Goal: Transaction & Acquisition: Purchase product/service

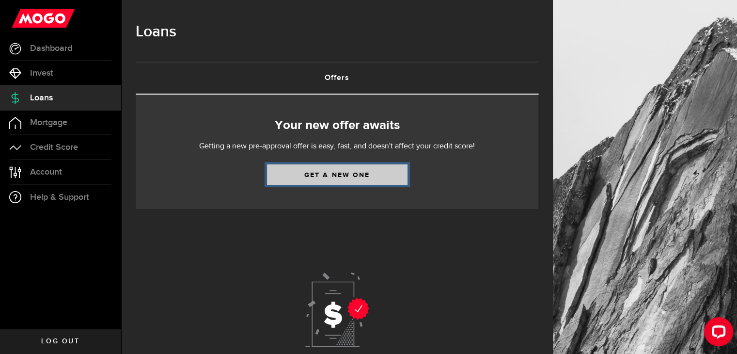
click at [298, 177] on link "Get a new one" at bounding box center [337, 174] width 140 height 20
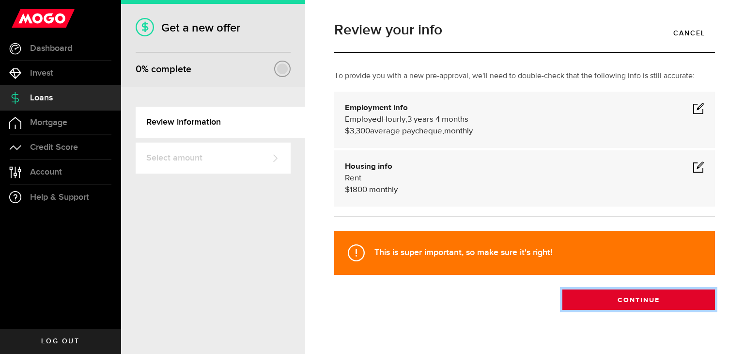
click at [592, 303] on button "Continue" at bounding box center [638, 299] width 153 height 20
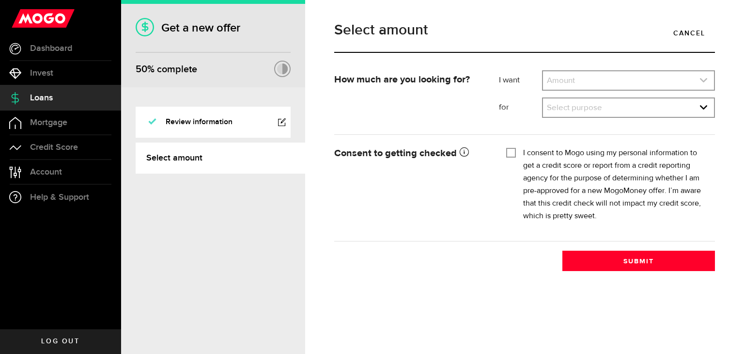
click at [588, 78] on link "expand select" at bounding box center [628, 80] width 171 height 18
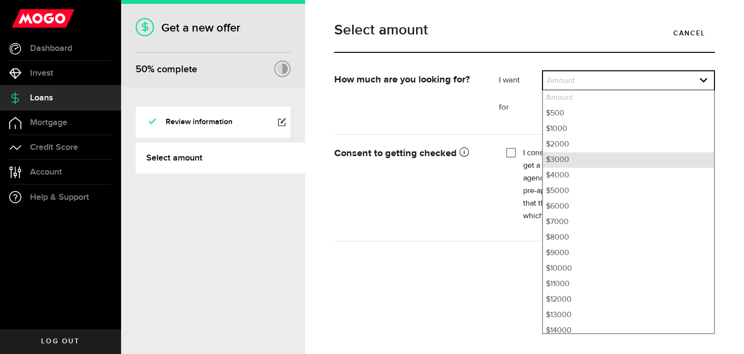
click at [570, 166] on li "$3000" at bounding box center [628, 159] width 171 height 15
select select "3000"
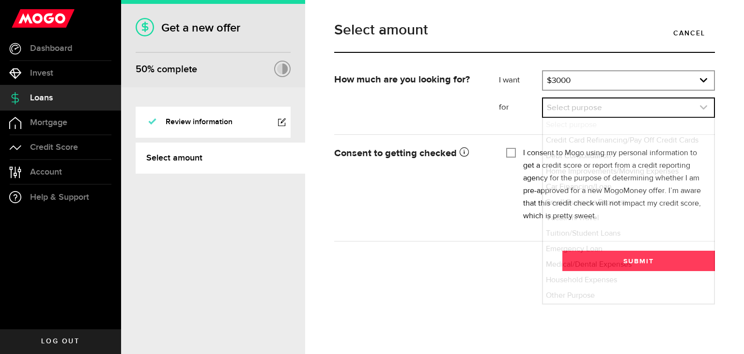
click at [571, 111] on link "expand select" at bounding box center [628, 107] width 171 height 18
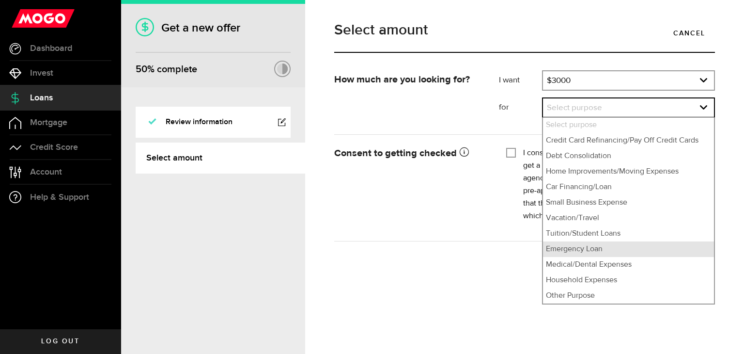
click at [575, 248] on li "Emergency Loan" at bounding box center [628, 248] width 171 height 15
select select "Emergency Loan"
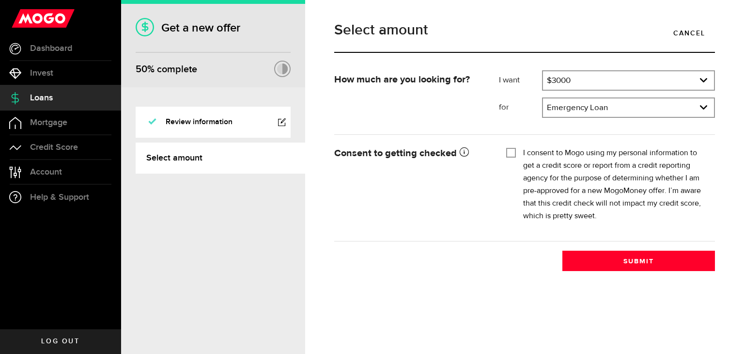
click at [509, 156] on div at bounding box center [511, 153] width 8 height 8
checkbox input "true"
click at [630, 274] on div "Select amount Cancel How much are you looking for? I want Amount How much credi…" at bounding box center [524, 177] width 439 height 354
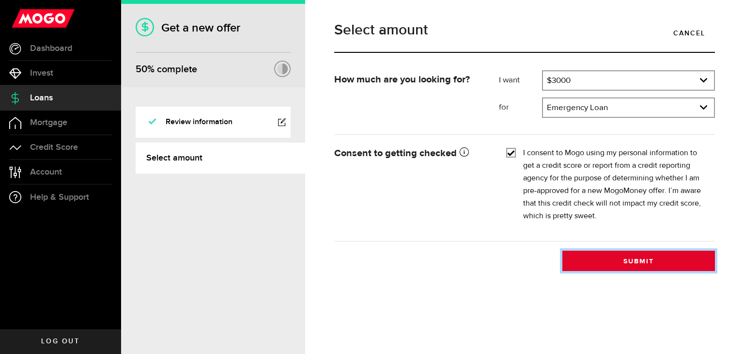
click at [629, 264] on button "Submit" at bounding box center [638, 260] width 153 height 20
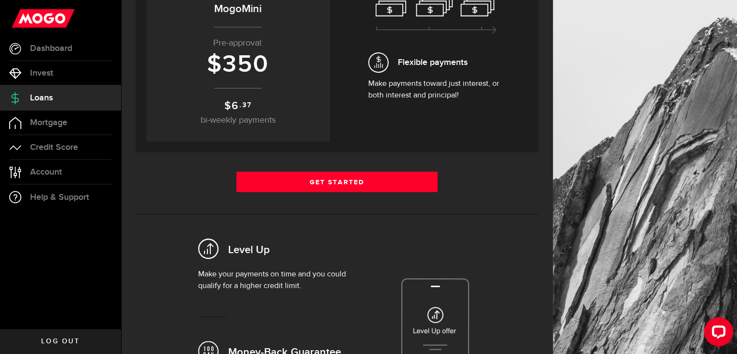
scroll to position [169, 0]
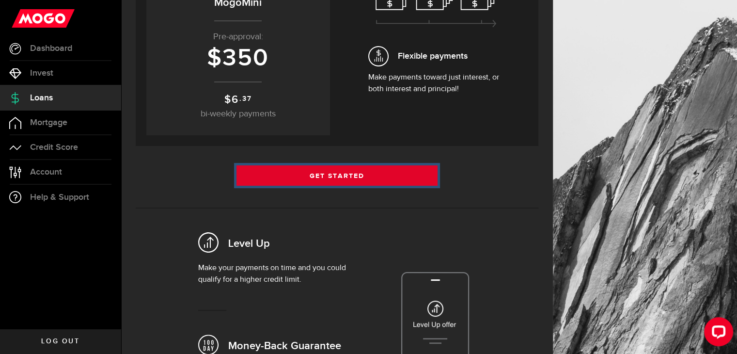
click at [357, 171] on link "Get Started" at bounding box center [336, 175] width 201 height 20
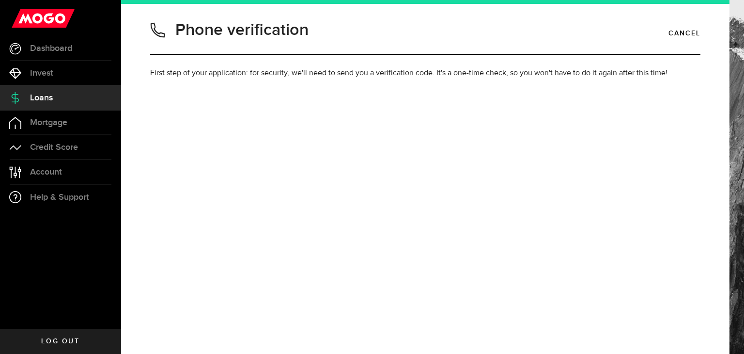
type input "5878918918"
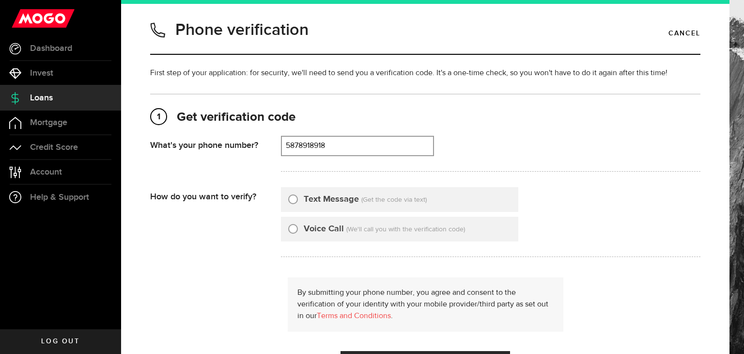
click at [339, 194] on label "Text Message" at bounding box center [331, 199] width 55 height 13
click at [298, 194] on input "Text Message" at bounding box center [293, 198] width 10 height 10
radio input "true"
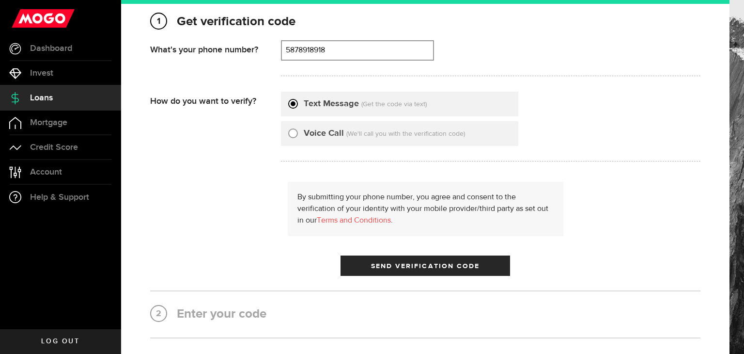
scroll to position [100, 0]
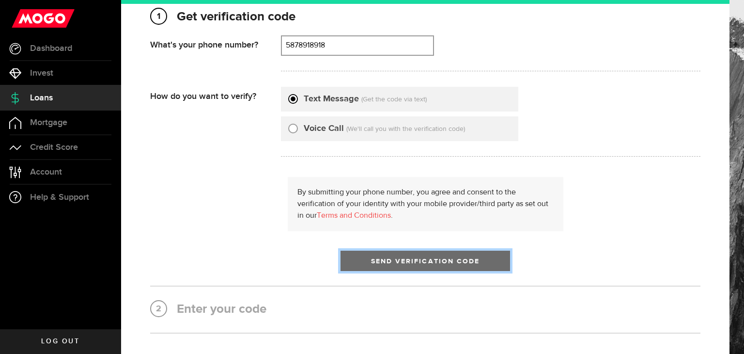
click at [460, 262] on span "Send Verification Code" at bounding box center [425, 261] width 109 height 7
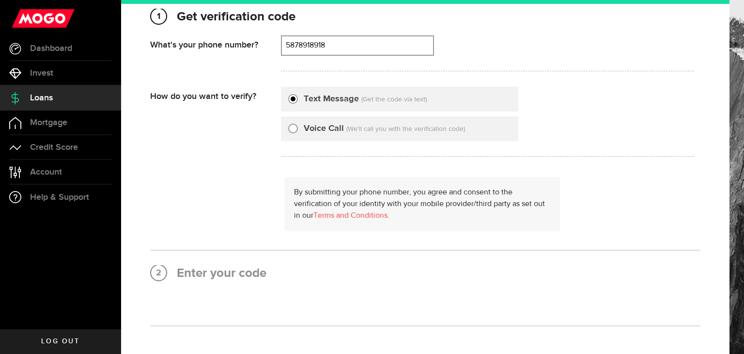
scroll to position [0, 0]
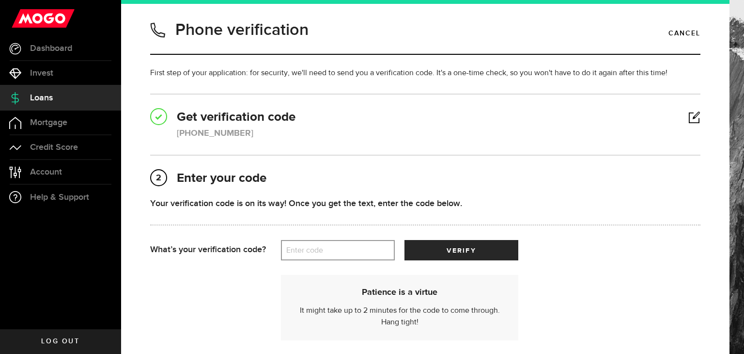
click at [343, 248] on label "Enter code" at bounding box center [338, 250] width 114 height 20
click at [343, 248] on input "Enter code" at bounding box center [338, 250] width 114 height 20
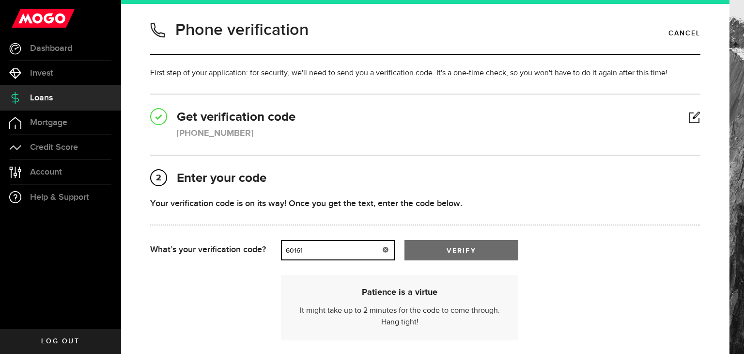
type input "60161"
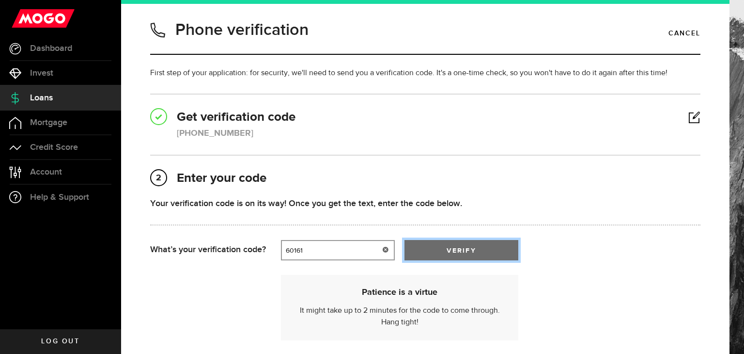
click at [462, 250] on span "submit" at bounding box center [461, 252] width 13 height 13
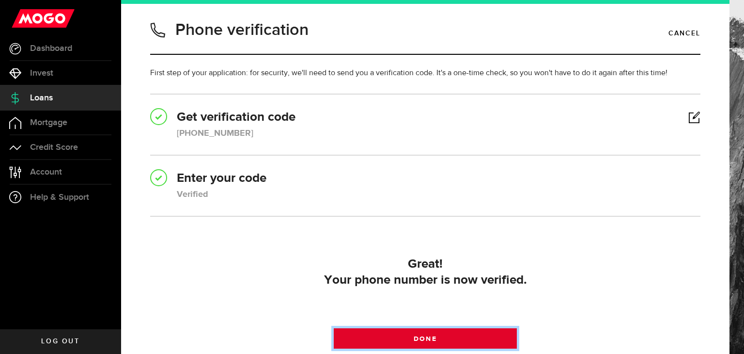
click at [486, 335] on link "Done" at bounding box center [426, 338] width 184 height 20
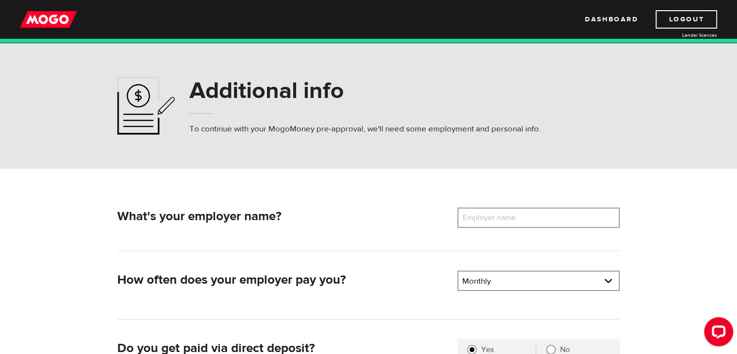
click at [511, 218] on label "Employer name" at bounding box center [496, 217] width 78 height 20
click at [511, 218] on input "Employer name" at bounding box center [538, 217] width 162 height 20
type input "Dental Choice"
click at [507, 283] on link at bounding box center [538, 280] width 160 height 18
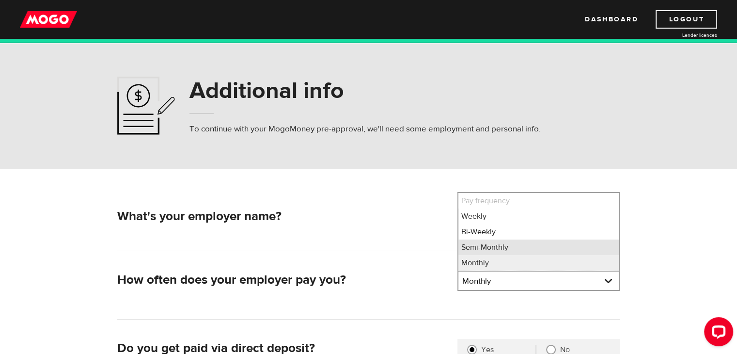
click at [499, 244] on li "Semi-Monthly" at bounding box center [538, 246] width 160 height 15
select select "3"
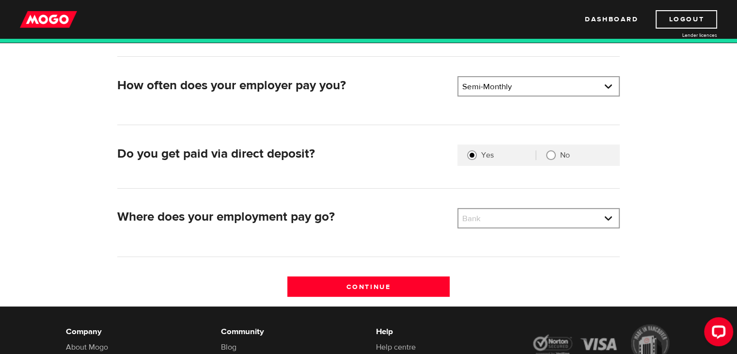
scroll to position [195, 0]
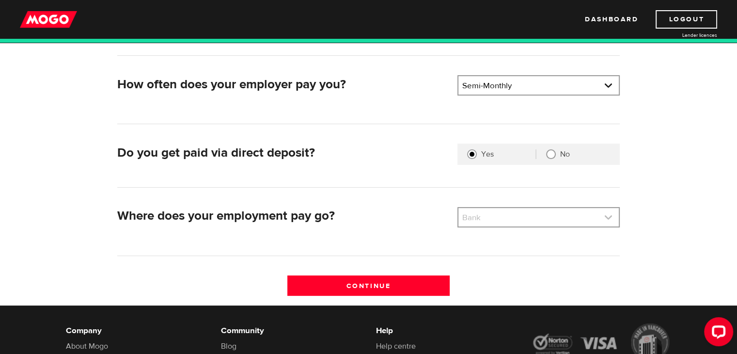
click at [535, 216] on link at bounding box center [538, 217] width 160 height 18
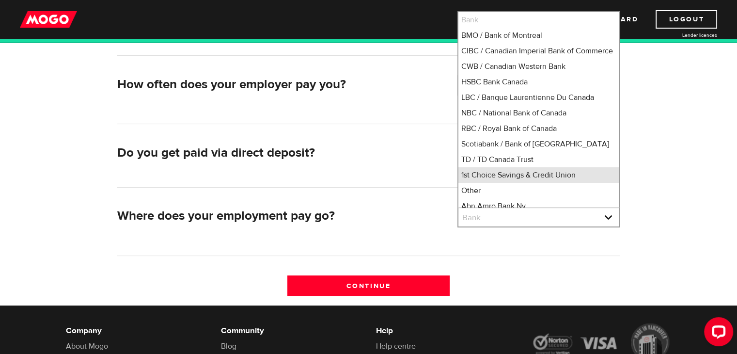
scroll to position [2, 0]
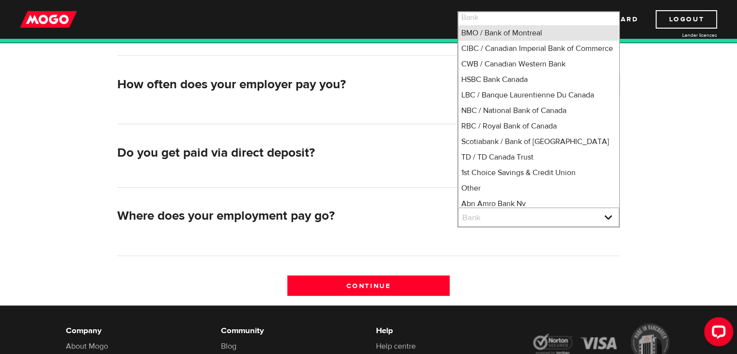
click at [505, 33] on li "BMO / Bank of Montreal" at bounding box center [538, 32] width 160 height 15
select select "1"
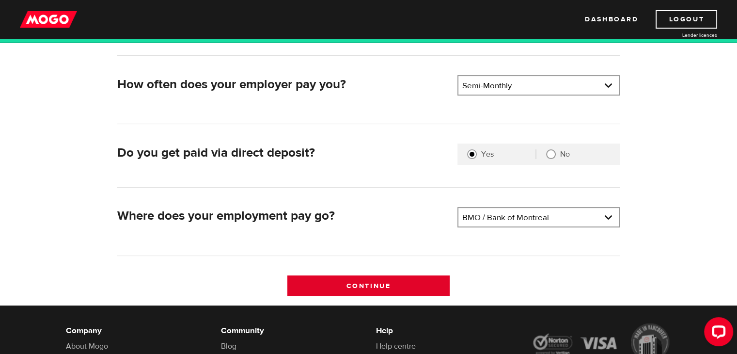
click at [412, 289] on input "Continue" at bounding box center [368, 285] width 162 height 20
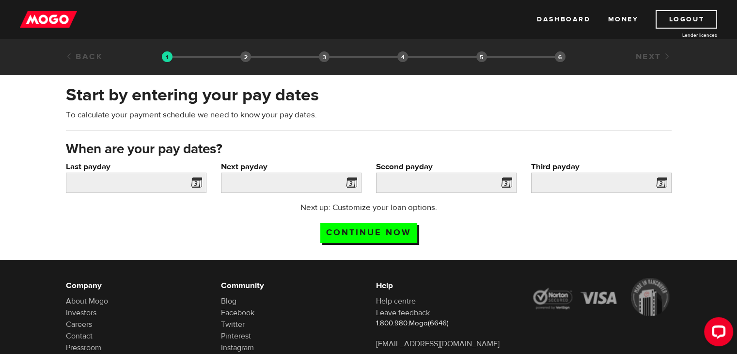
click at [194, 184] on span at bounding box center [194, 183] width 15 height 15
click at [197, 181] on span at bounding box center [194, 183] width 15 height 15
click at [154, 179] on input "Last payday" at bounding box center [136, 182] width 140 height 20
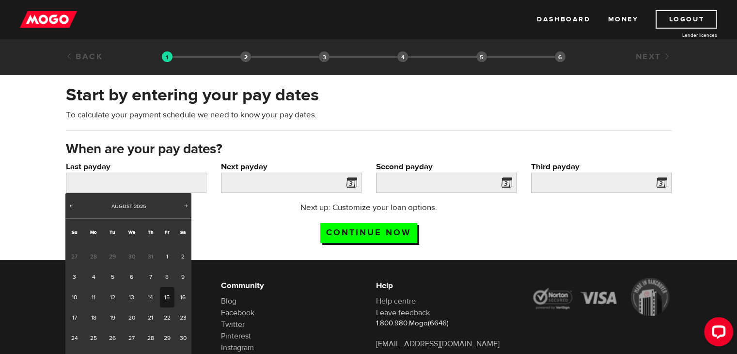
click at [171, 296] on link "15" at bounding box center [167, 297] width 15 height 20
type input "[DATE]"
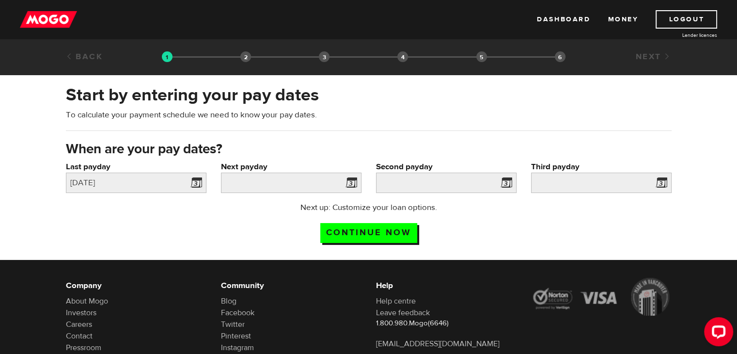
click at [353, 180] on span at bounding box center [349, 183] width 15 height 15
click at [349, 184] on span at bounding box center [349, 183] width 15 height 15
click at [257, 177] on input "Next payday" at bounding box center [291, 182] width 140 height 20
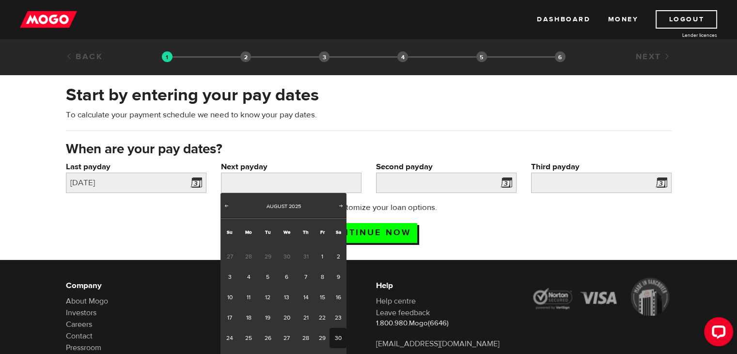
click at [339, 341] on link "30" at bounding box center [337, 337] width 17 height 20
type input "2025/08/30"
type input "2025/9/14"
type input "2025/9/29"
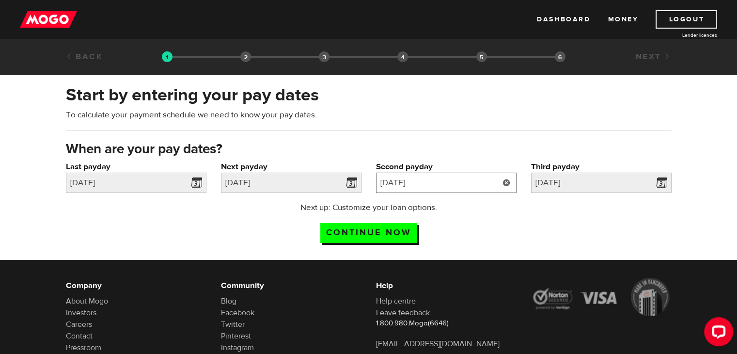
click at [463, 187] on input "2025/9/14" at bounding box center [446, 182] width 140 height 20
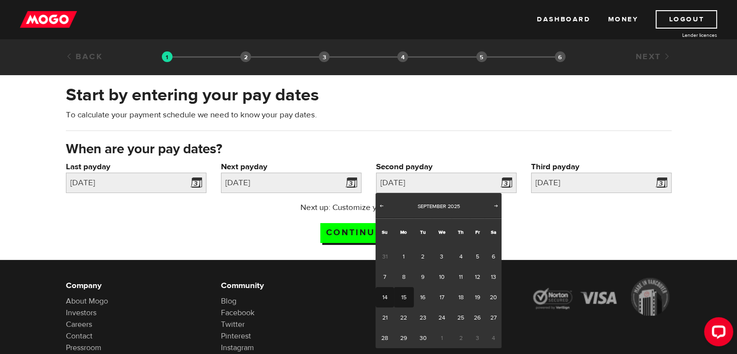
click at [409, 298] on link "15" at bounding box center [404, 297] width 20 height 20
type input "2025/09/15"
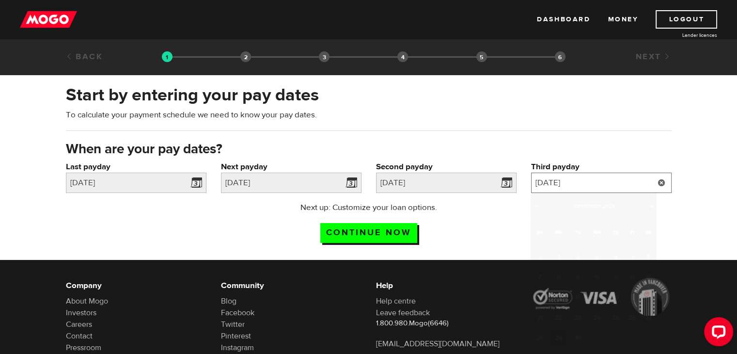
click at [601, 178] on input "2025/9/29" at bounding box center [601, 182] width 140 height 20
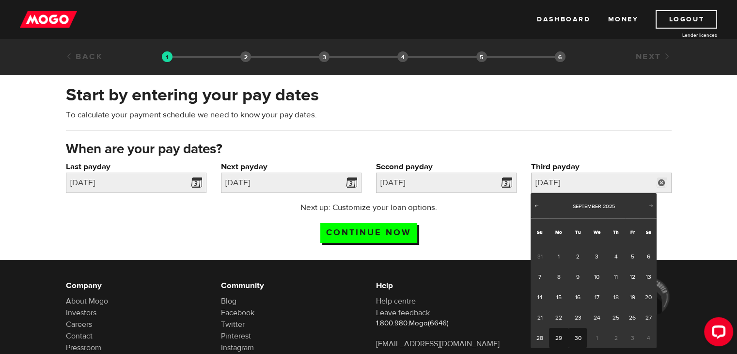
click at [577, 337] on link "30" at bounding box center [578, 337] width 18 height 20
type input "2025/09/30"
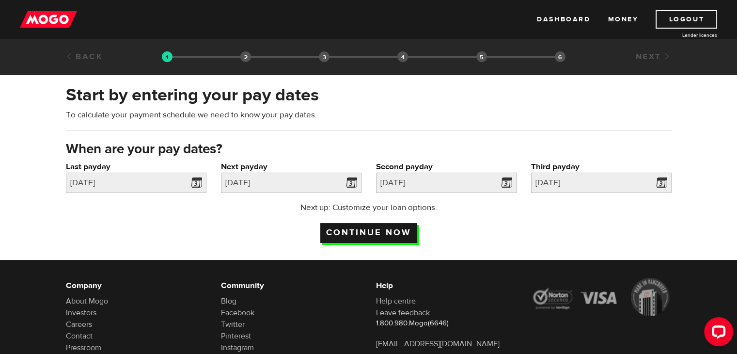
click at [395, 231] on input "Continue now" at bounding box center [368, 233] width 97 height 20
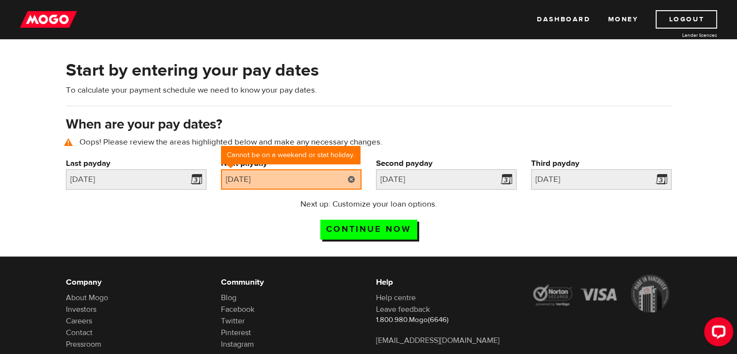
click at [355, 175] on link at bounding box center [351, 179] width 20 height 20
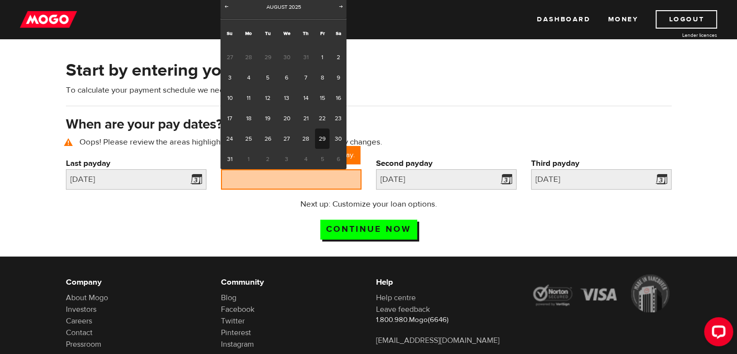
click at [323, 139] on link "29" at bounding box center [322, 138] width 15 height 20
type input "2025/08/29"
type input "2025/9/13"
type input "2025/9/28"
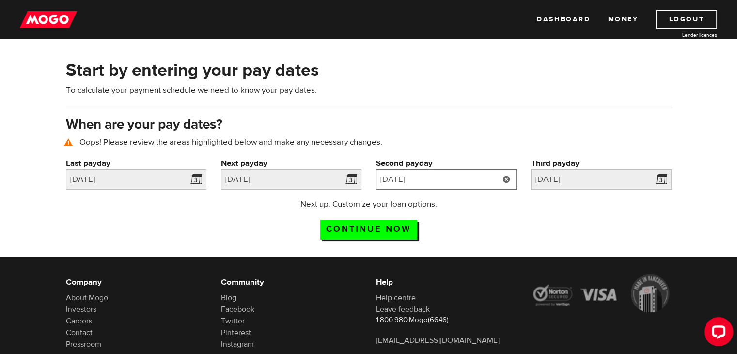
click at [459, 177] on input "2025/9/13" at bounding box center [446, 179] width 140 height 20
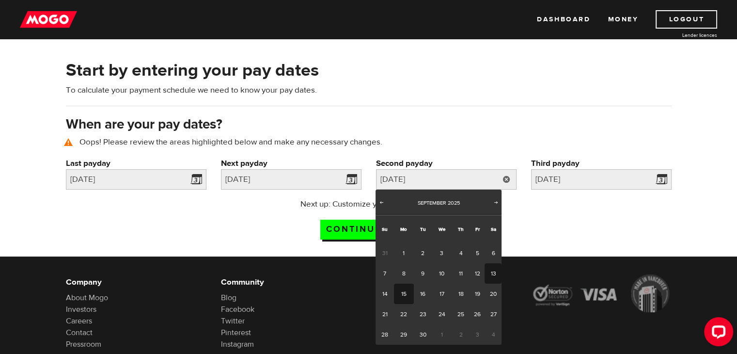
click at [405, 297] on link "15" at bounding box center [404, 293] width 20 height 20
type input "2025/09/15"
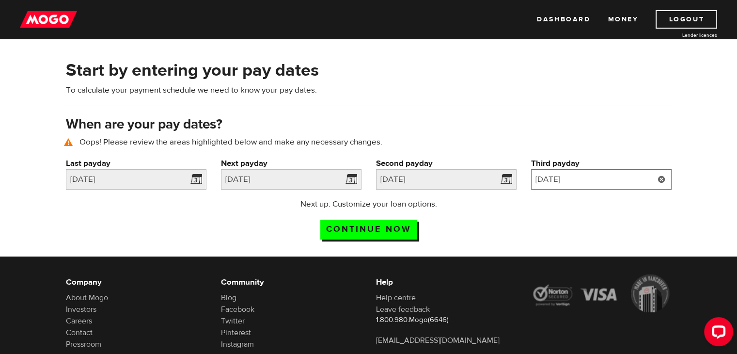
click at [580, 177] on input "2025/9/28" at bounding box center [601, 179] width 140 height 20
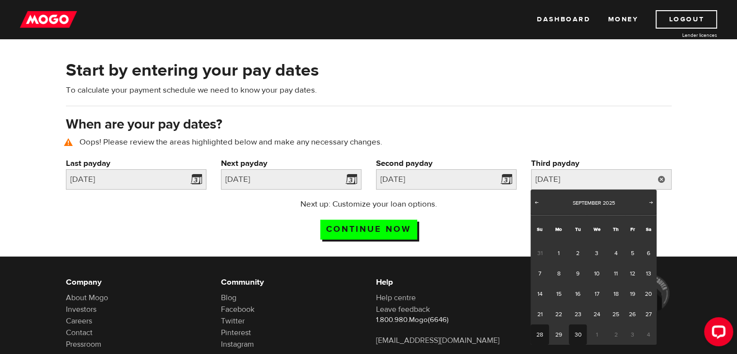
click at [581, 332] on link "30" at bounding box center [578, 334] width 18 height 20
type input "2025/09/30"
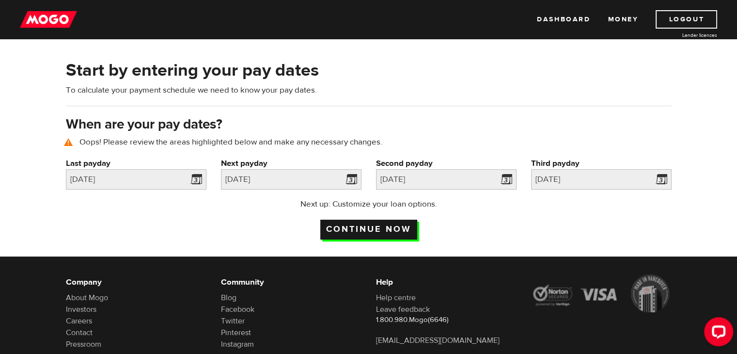
click at [383, 229] on input "Continue now" at bounding box center [368, 229] width 97 height 20
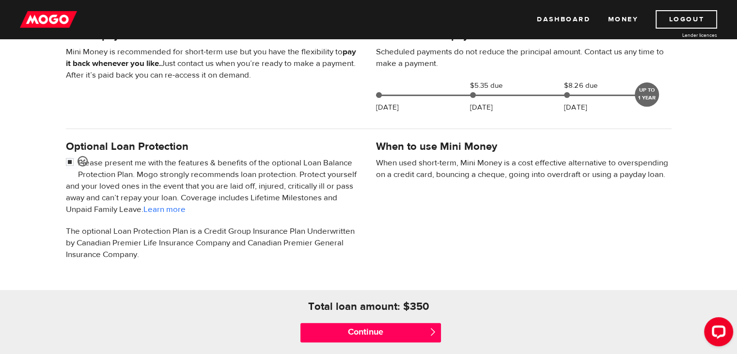
scroll to position [232, 0]
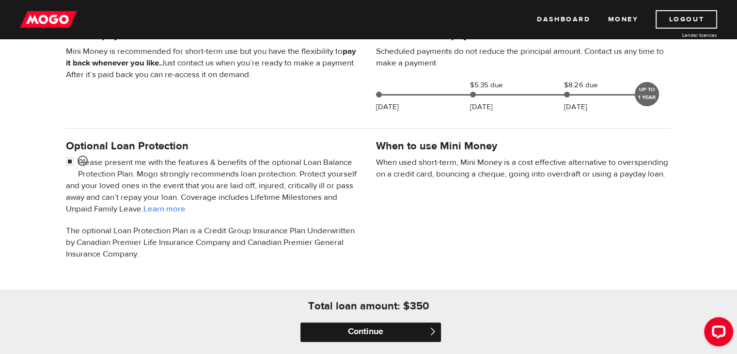
click at [370, 330] on input "Continue" at bounding box center [370, 331] width 140 height 19
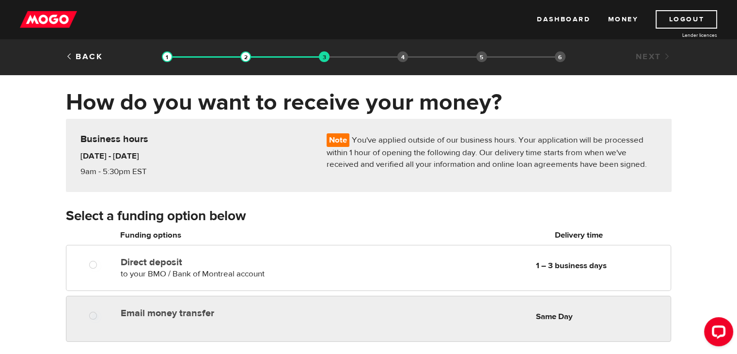
radio input "true"
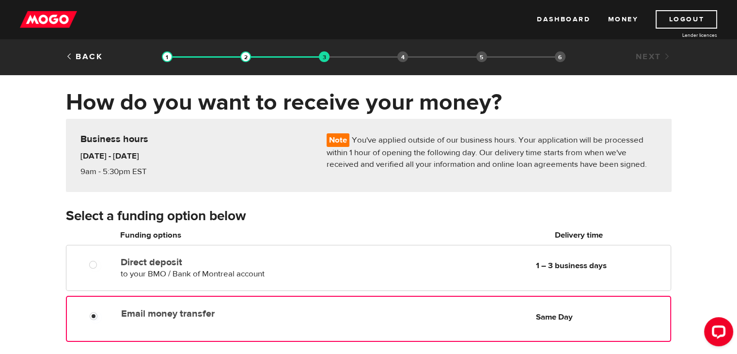
click at [316, 328] on div "Email money transfer Delivery in Same Day Same Day" at bounding box center [368, 318] width 604 height 46
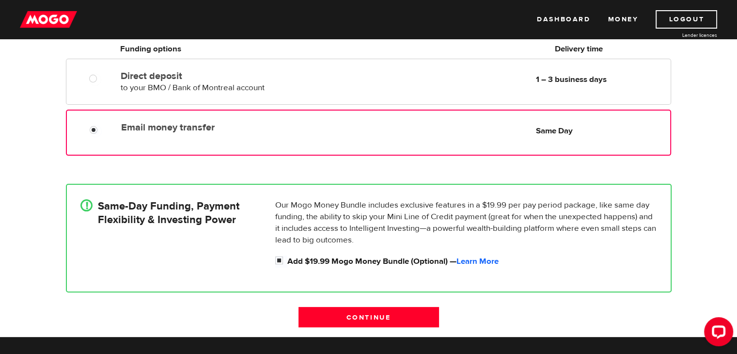
scroll to position [195, 0]
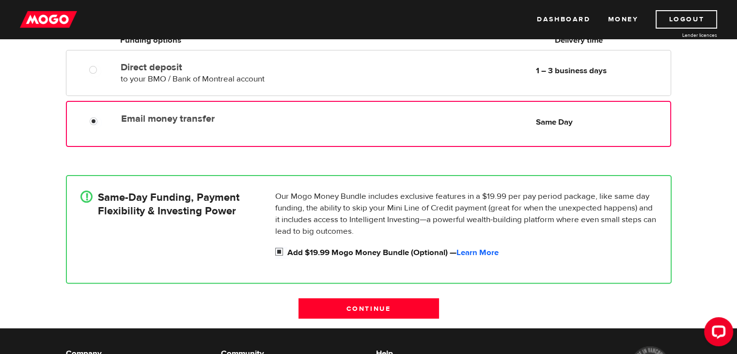
click at [309, 253] on label "Add $19.99 Mogo Money Bundle (Optional) — Learn More" at bounding box center [472, 253] width 370 height 12
click at [287, 253] on input "Add $19.99 Mogo Money Bundle (Optional) — Learn More" at bounding box center [281, 253] width 12 height 12
checkbox input "false"
radio input "false"
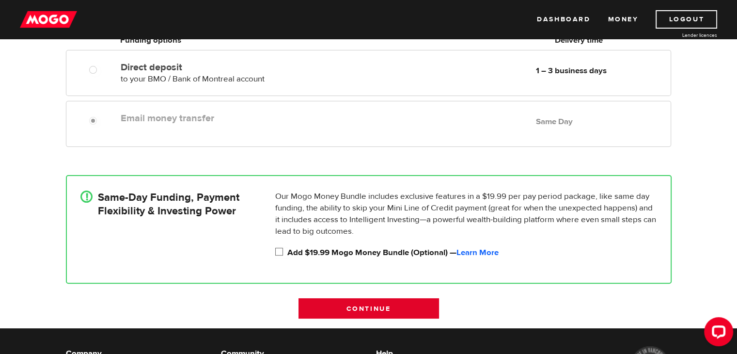
click at [359, 312] on input "Continue" at bounding box center [368, 308] width 140 height 20
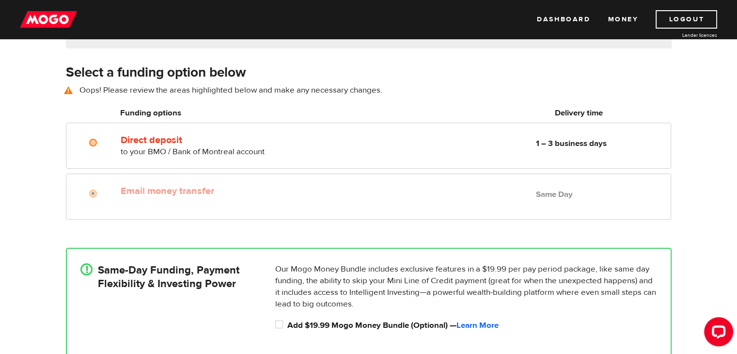
scroll to position [135, 0]
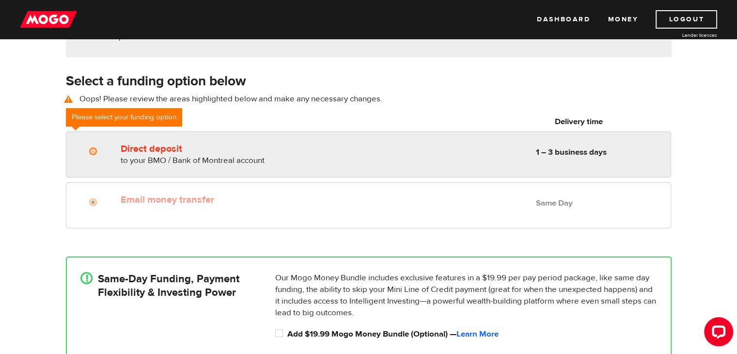
radio input "true"
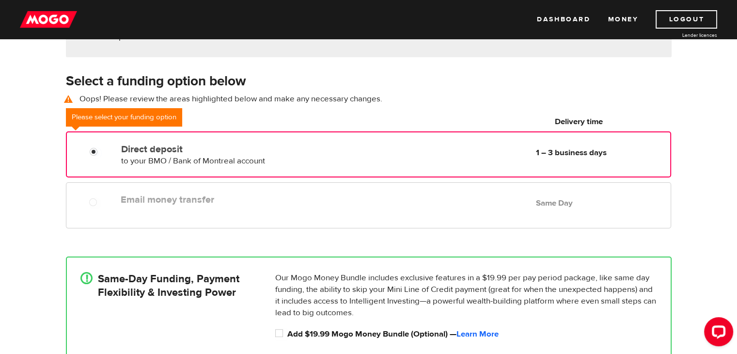
click at [99, 143] on div at bounding box center [92, 148] width 58 height 19
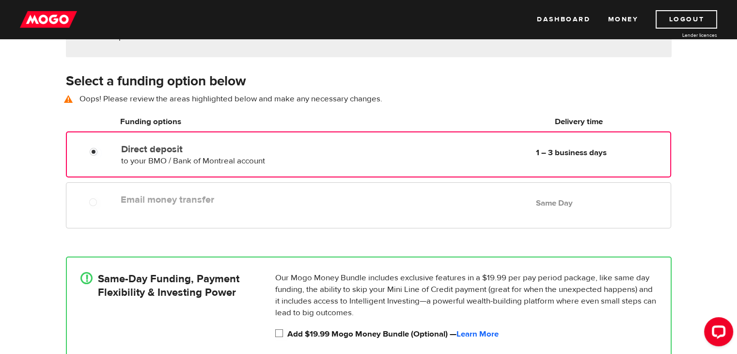
click at [278, 336] on input "Add $19.99 Mogo Money Bundle (Optional) — Learn More" at bounding box center [281, 334] width 12 height 12
checkbox input "true"
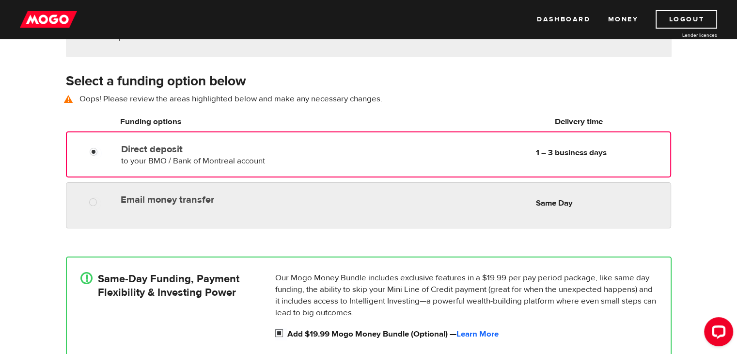
radio input "true"
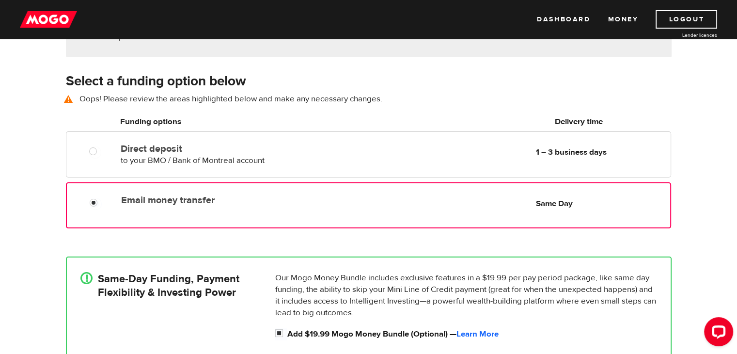
click at [110, 210] on div "Email money transfer Delivery in Same Day Same Day" at bounding box center [368, 205] width 604 height 46
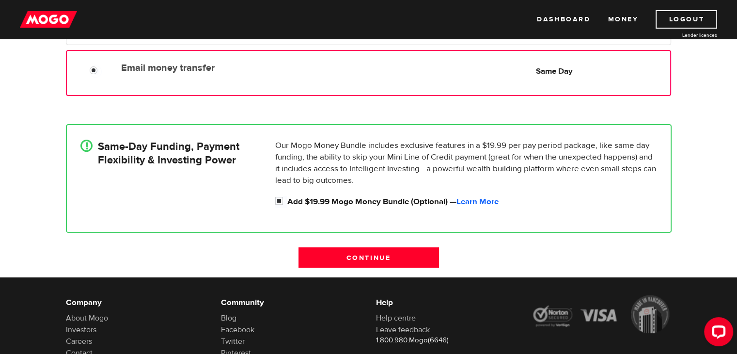
scroll to position [266, 0]
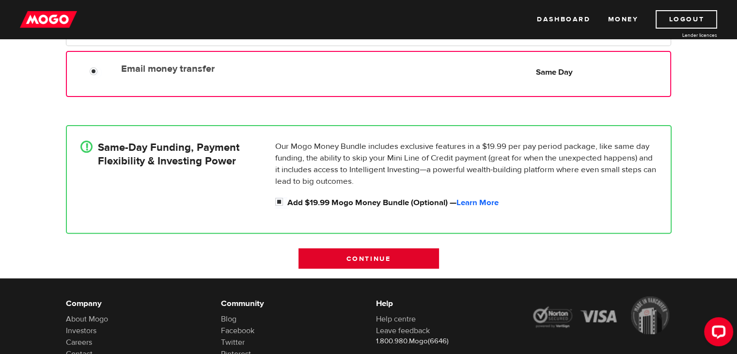
click at [379, 264] on input "Continue" at bounding box center [368, 258] width 140 height 20
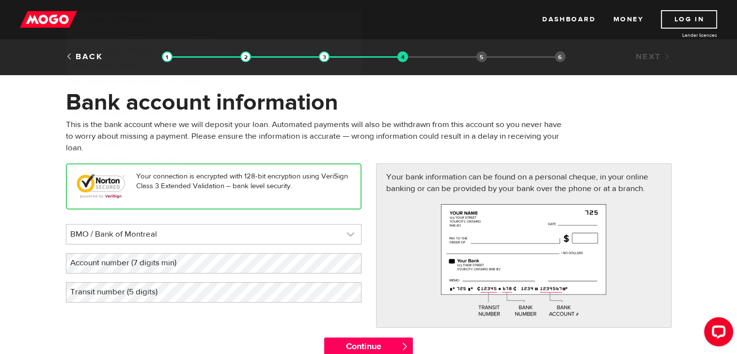
click at [295, 239] on link at bounding box center [213, 233] width 294 height 19
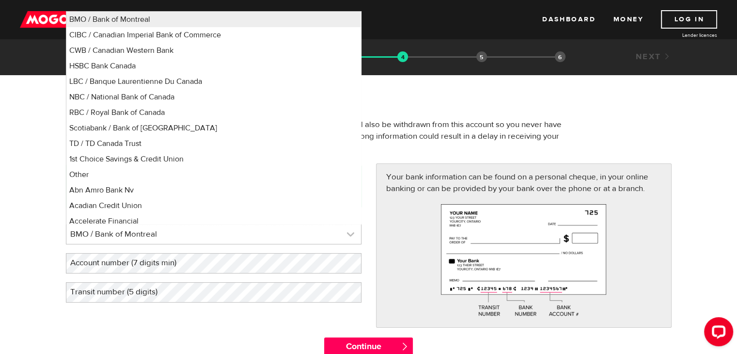
click at [295, 239] on link at bounding box center [213, 233] width 294 height 19
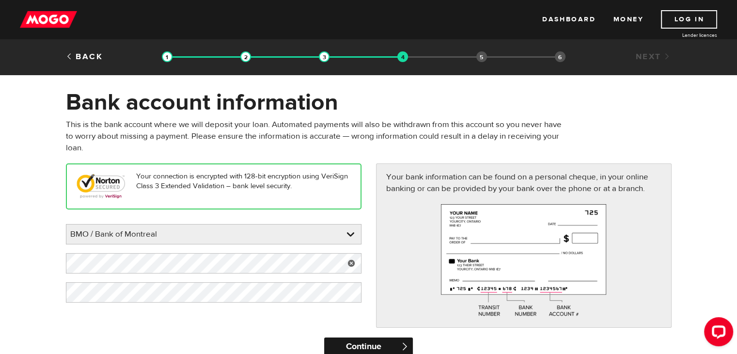
click at [389, 346] on input "Continue" at bounding box center [368, 346] width 89 height 19
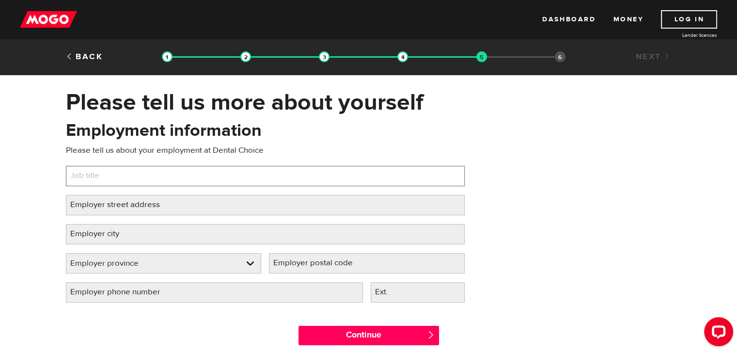
click at [297, 168] on input "Job title" at bounding box center [265, 176] width 399 height 20
type input "office manager"
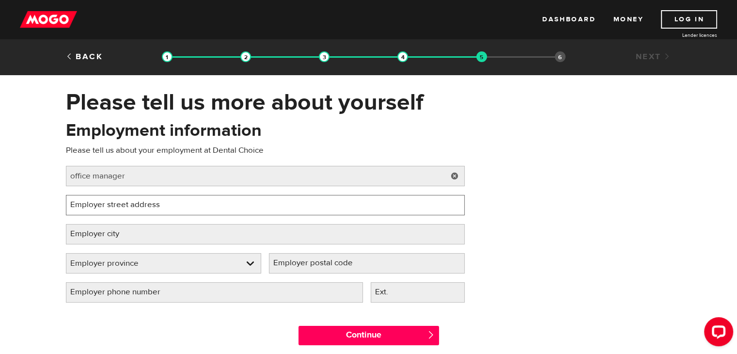
click at [276, 200] on input "Employer street address" at bounding box center [265, 205] width 399 height 20
type input "1301 17th Ave SW"
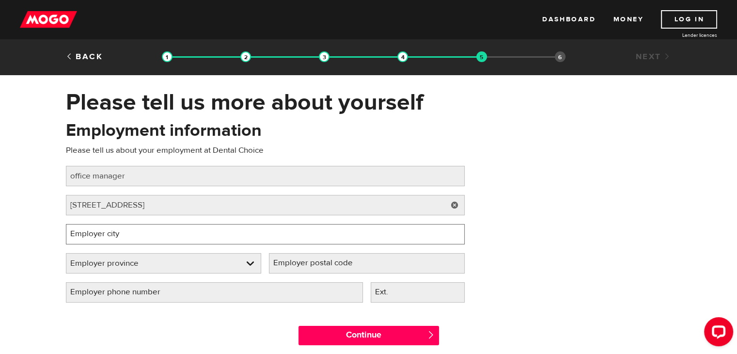
click at [208, 231] on input "Employer city" at bounding box center [265, 234] width 399 height 20
type input "Calgary"
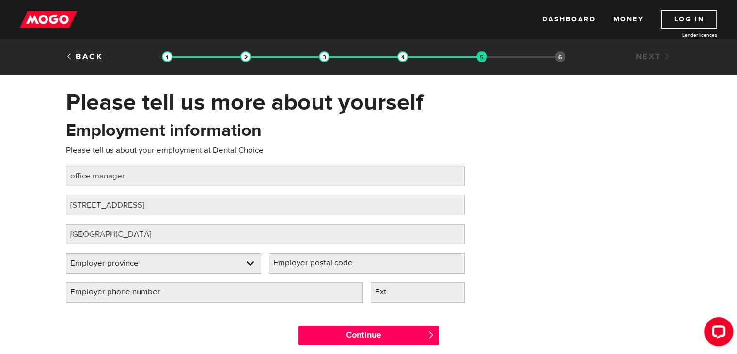
select select "AB"
type input "T2C 1P8"
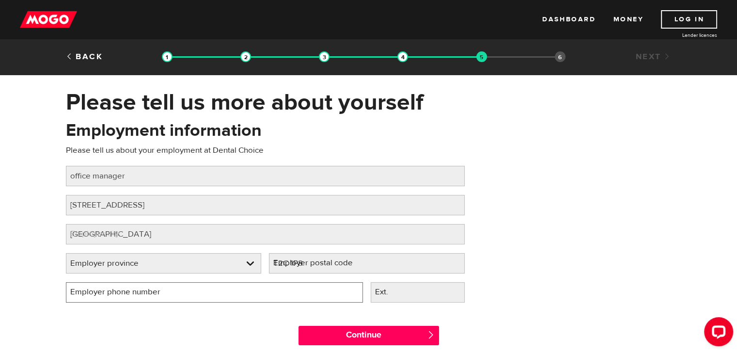
type input "(587) 891-8918"
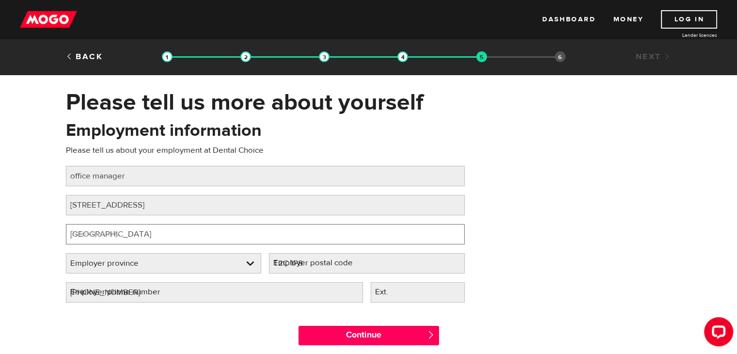
select select "AB"
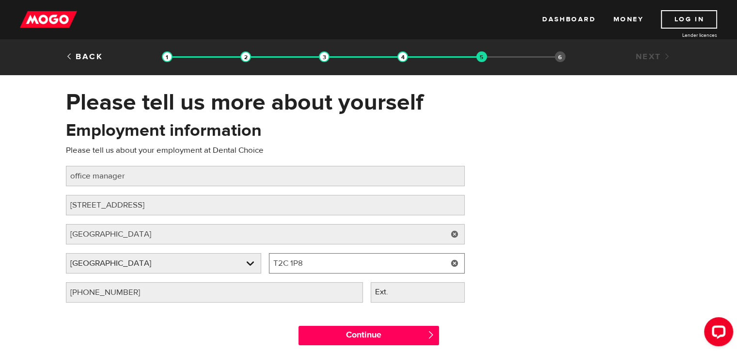
click at [302, 264] on input "T2C 1P8" at bounding box center [367, 263] width 196 height 20
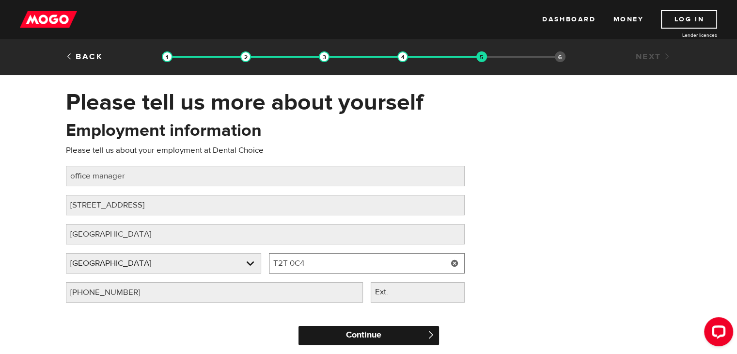
type input "T2T 0C4"
click at [390, 339] on input "Continue" at bounding box center [368, 334] width 140 height 19
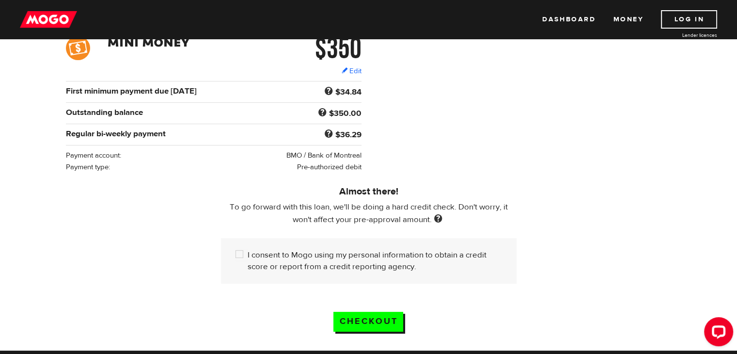
scroll to position [159, 0]
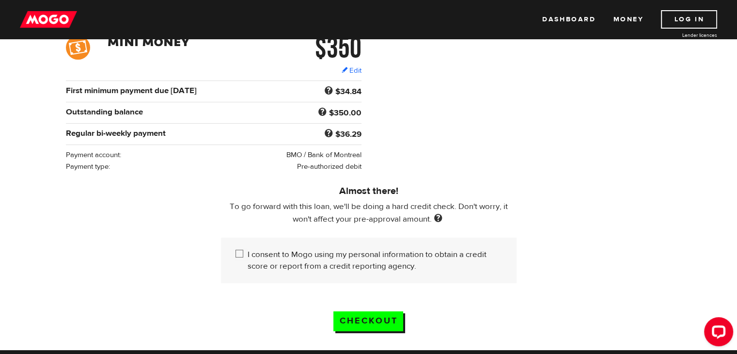
click at [364, 255] on label "I consent to Mogo using my personal information to obtain a credit score or rep…" at bounding box center [374, 259] width 254 height 23
click at [247, 255] on input "I consent to Mogo using my personal information to obtain a credit score or rep…" at bounding box center [241, 254] width 12 height 12
checkbox input "true"
click at [395, 324] on input "Checkout" at bounding box center [368, 321] width 70 height 20
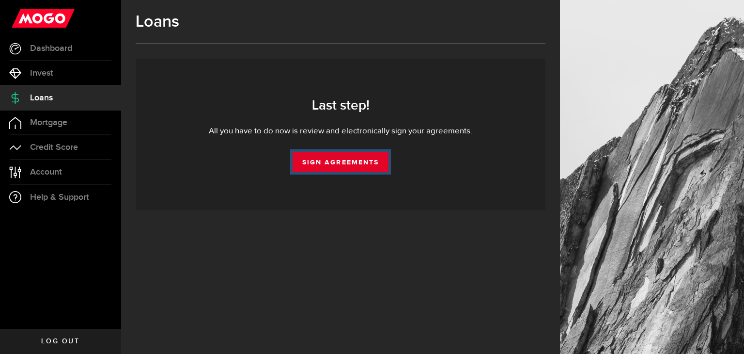
click at [331, 163] on link "Sign Agreements" at bounding box center [341, 162] width 96 height 20
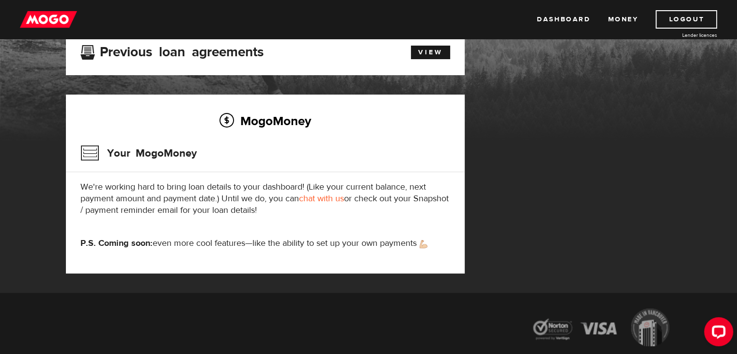
scroll to position [78, 0]
